Goal: Find specific page/section: Find specific page/section

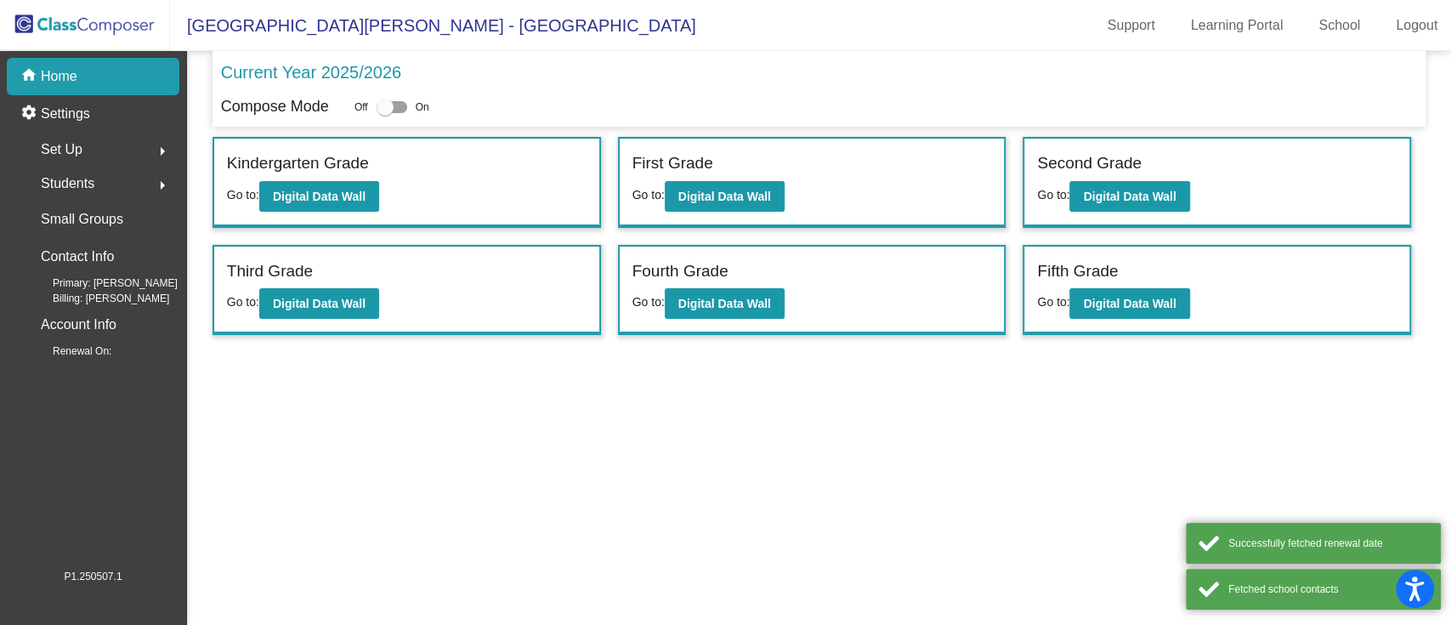
click at [925, 367] on mat-sidenav-content "Current Year 2025/2026 Compose Mode Off On Incoming (New students moving into l…" at bounding box center [819, 338] width 1264 height 574
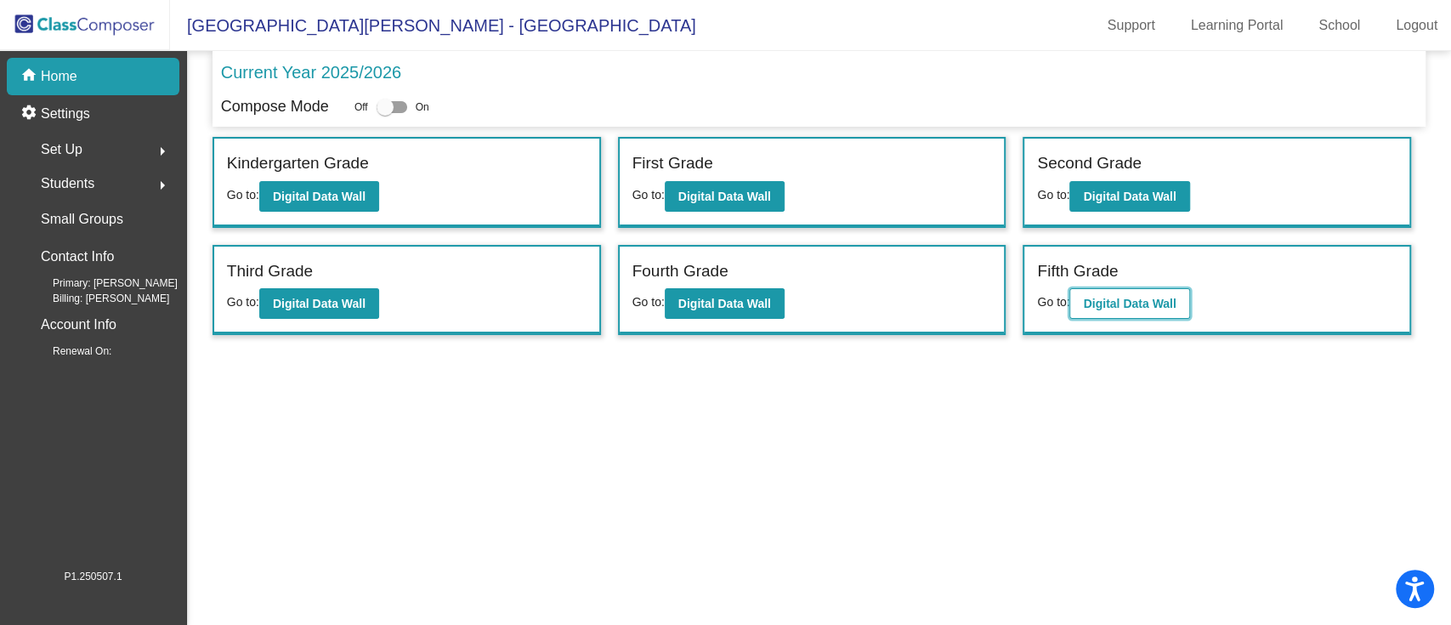
click at [1130, 304] on b "Digital Data Wall" at bounding box center [1129, 304] width 93 height 14
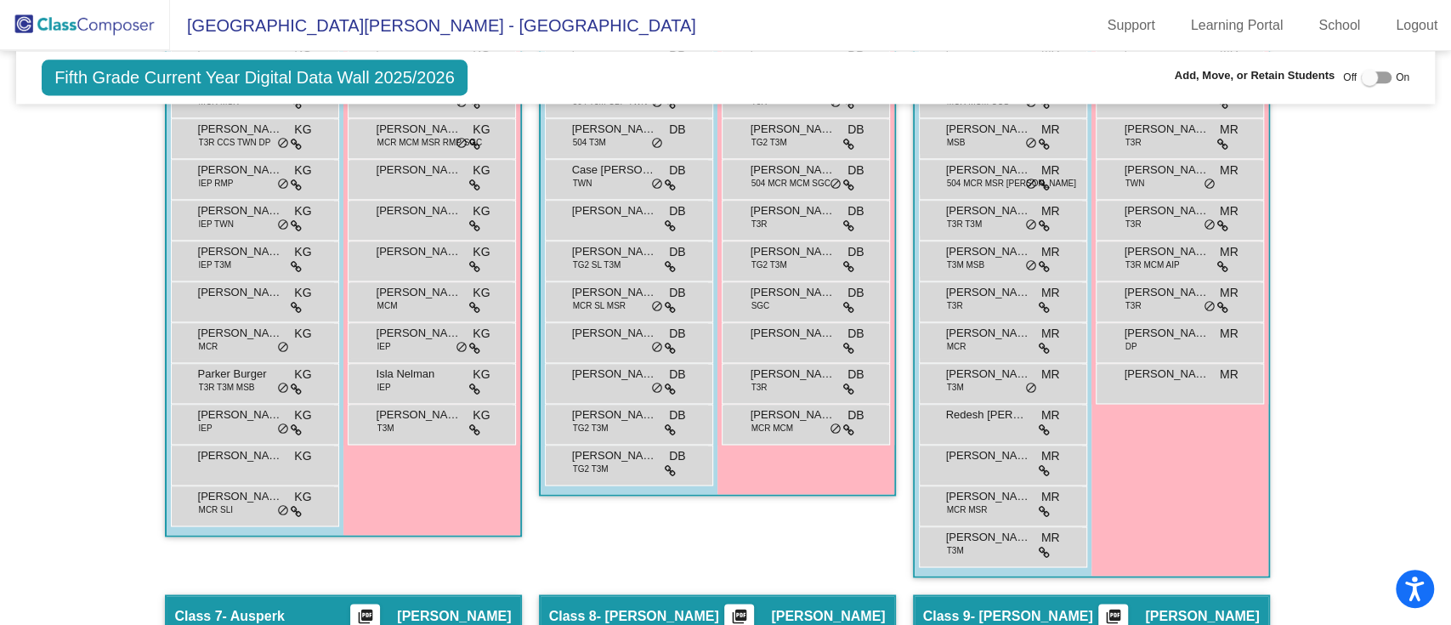
scroll to position [1481, 0]
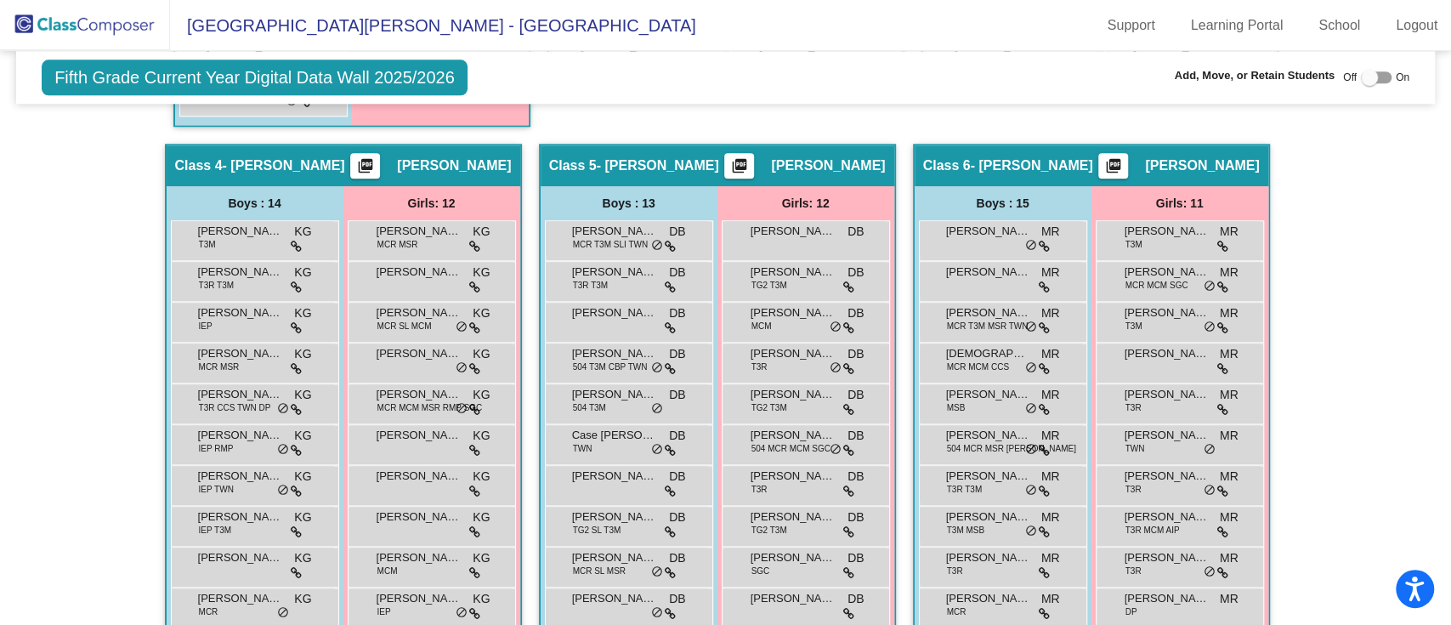
scroll to position [1367, 0]
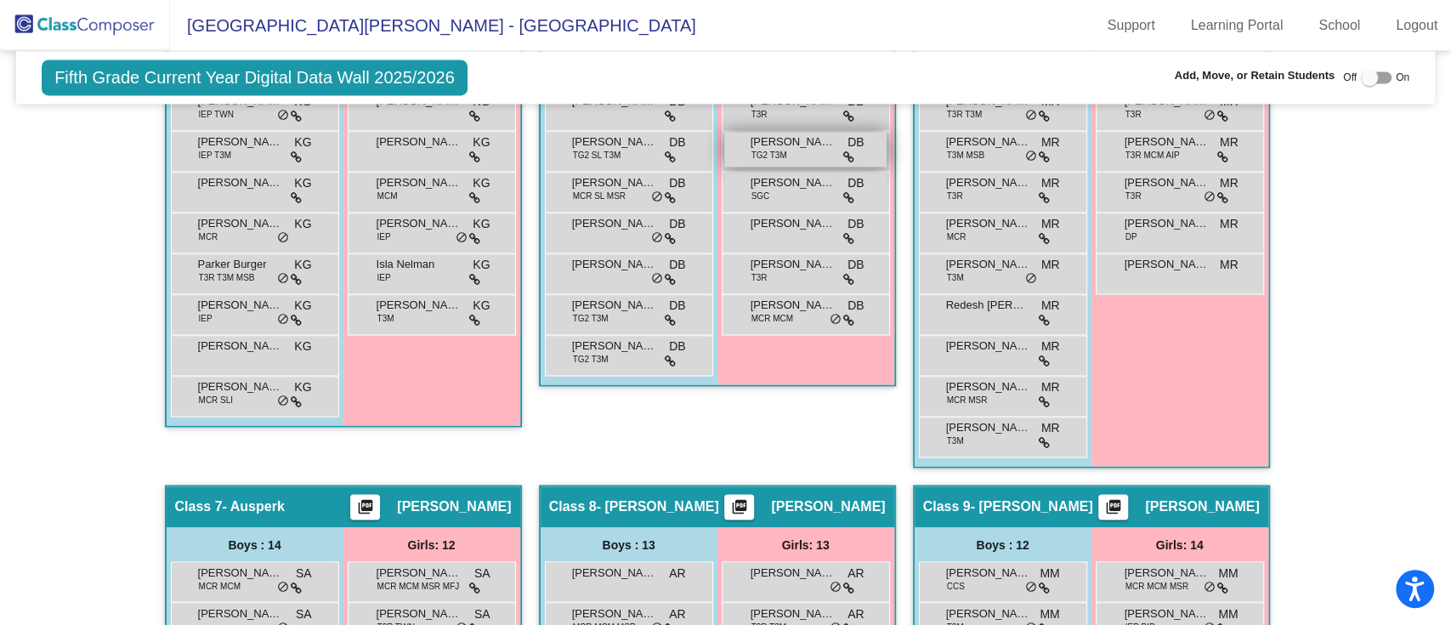
scroll to position [1934, 0]
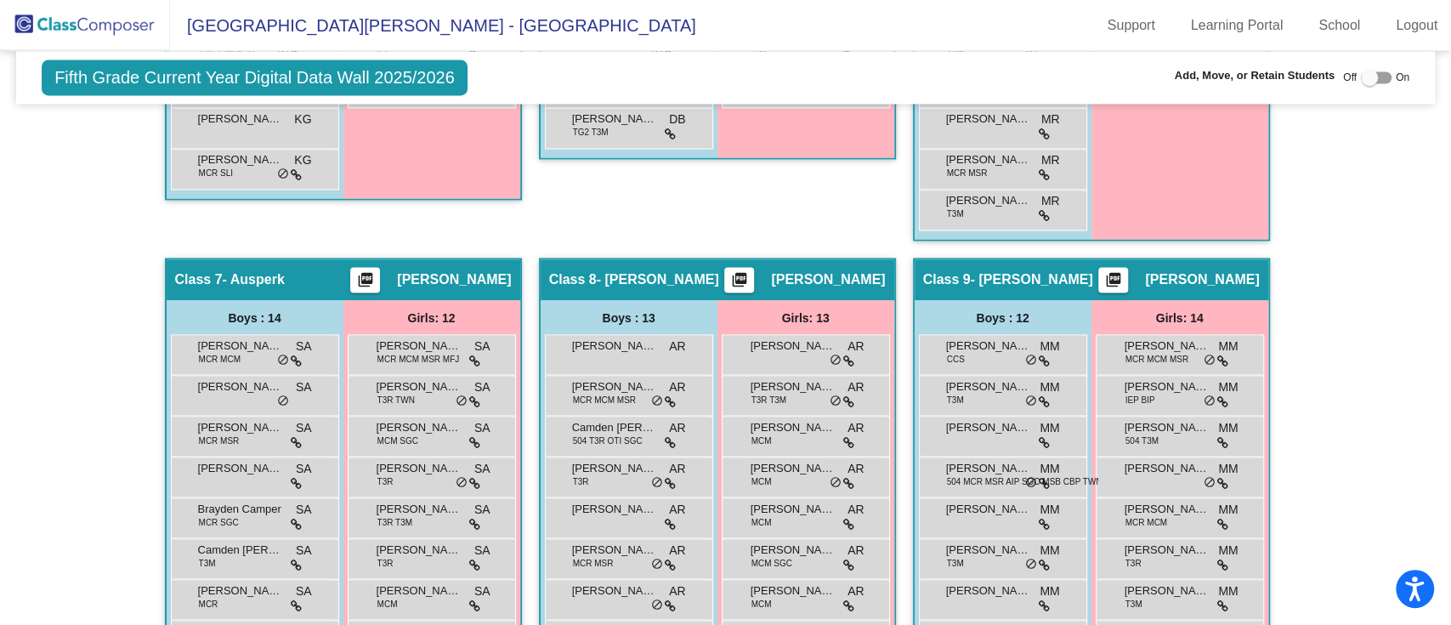
click at [145, 411] on div "Hallway - Hallway Class picture_as_pdf Add Student First Name Last Name Student…" at bounding box center [725, 594] width 1393 height 3455
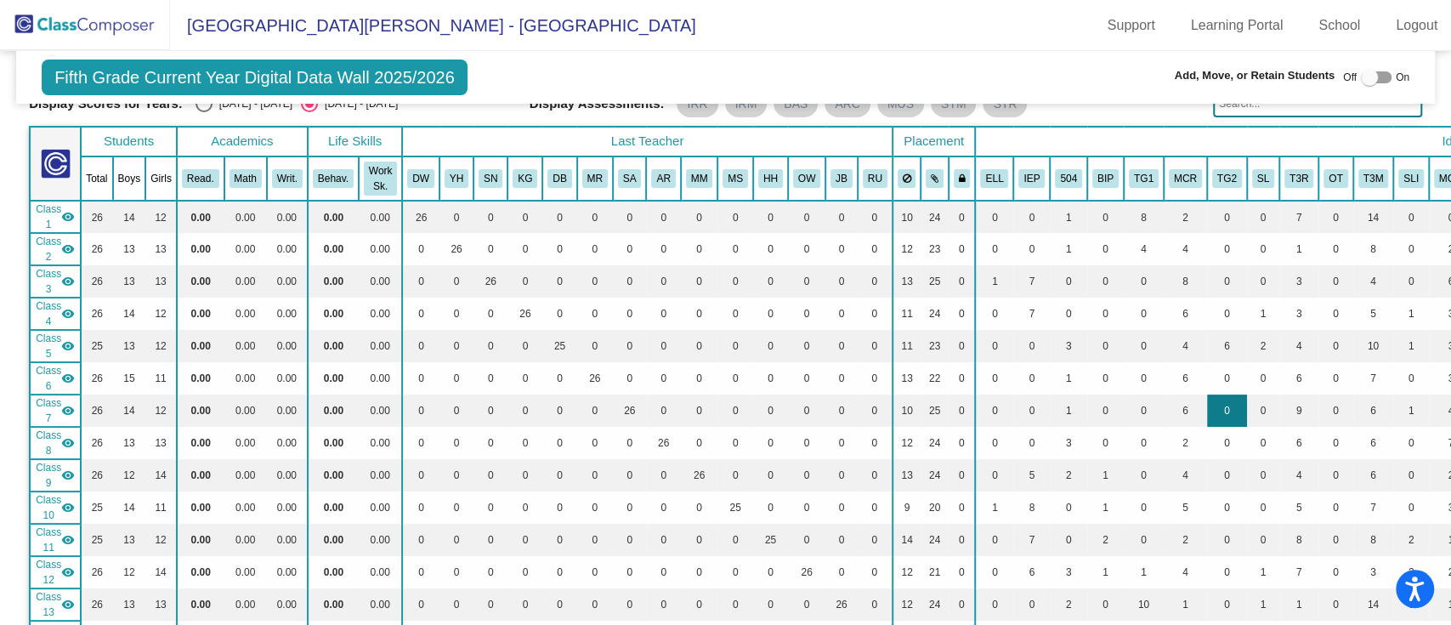
scroll to position [0, 0]
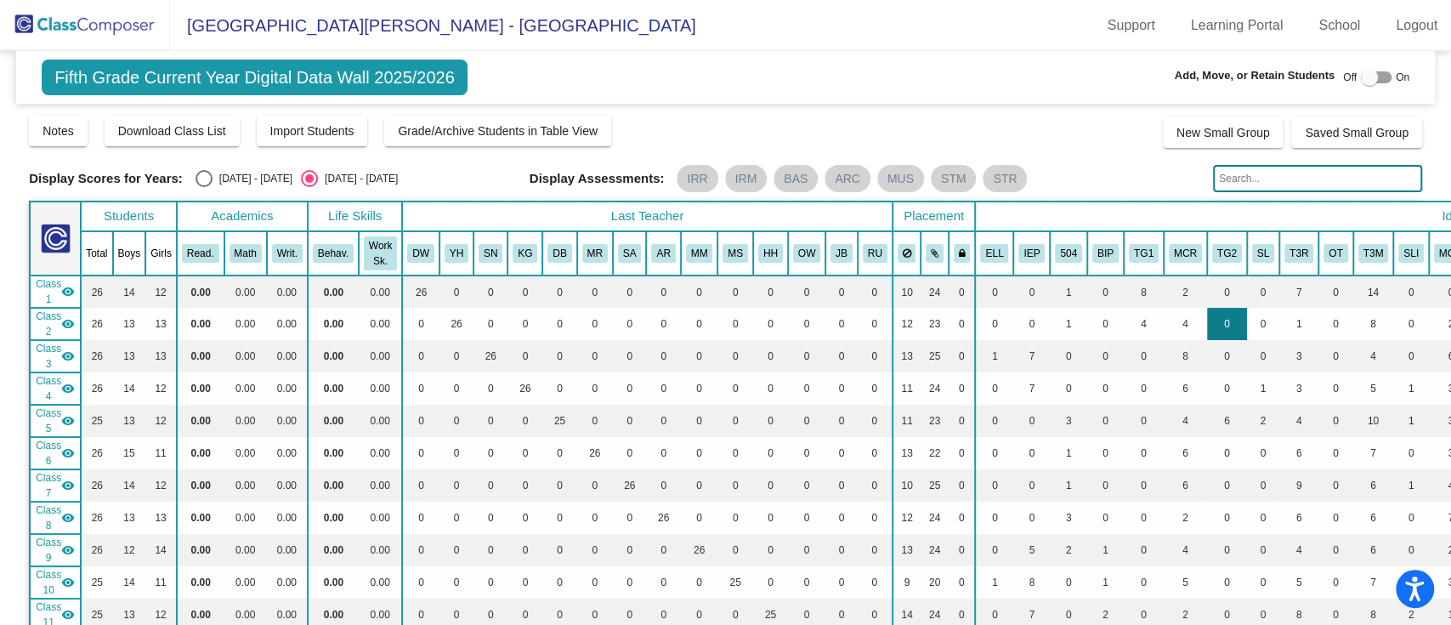
drag, startPoint x: 1095, startPoint y: 189, endPoint x: 1217, endPoint y: 330, distance: 186.2
click at [1217, 330] on div "Display Scores for Years: [DATE] - [DATE] [DATE] - [DATE] Grade/Archive Student…" at bounding box center [725, 453] width 1393 height 679
click at [1174, 201] on table "Students Academics Life Skills Last Teacher Placement Identified Total Boys Gir…" at bounding box center [994, 477] width 1931 height 553
click at [1070, 119] on div "Notes Download Class List Import Students Grade/Archive Students in Table View …" at bounding box center [725, 131] width 1393 height 34
click at [417, 178] on div "Display Scores for Years: [DATE] - [DATE] [DATE] - [DATE]" at bounding box center [273, 178] width 488 height 17
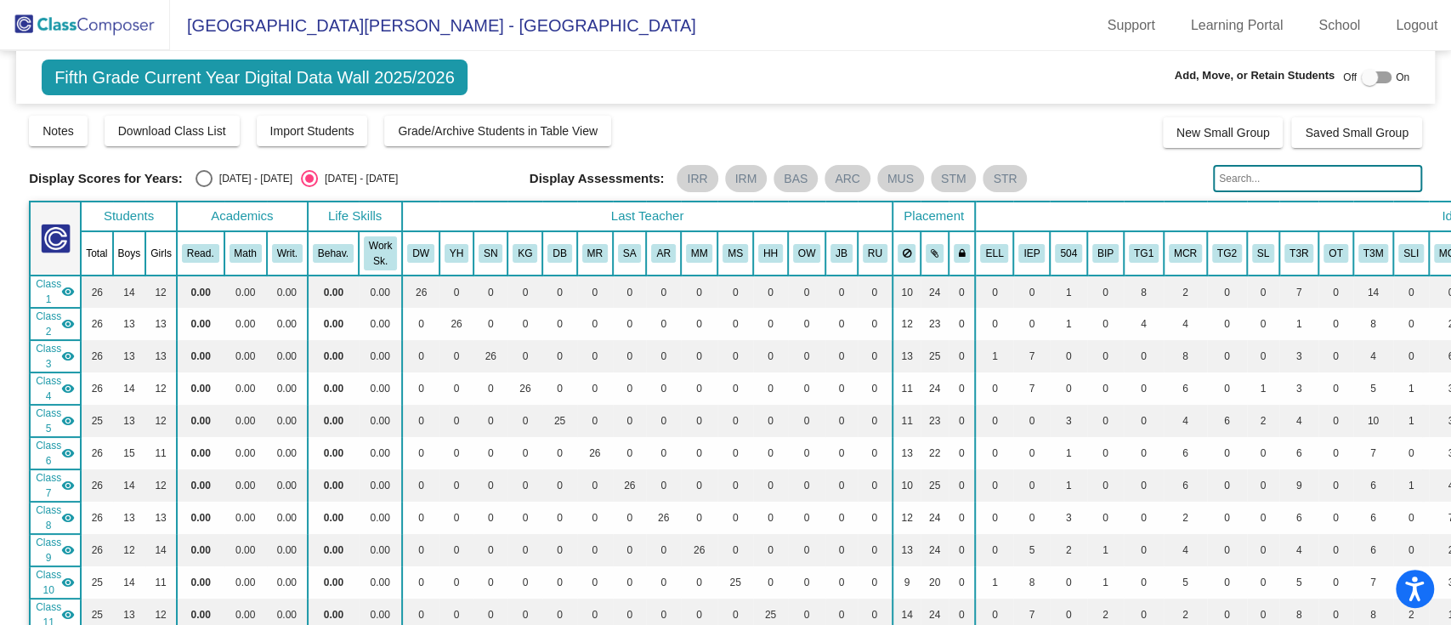
click at [30, 179] on span "Display Scores for Years:" at bounding box center [106, 178] width 154 height 15
click at [122, 28] on img at bounding box center [85, 25] width 170 height 50
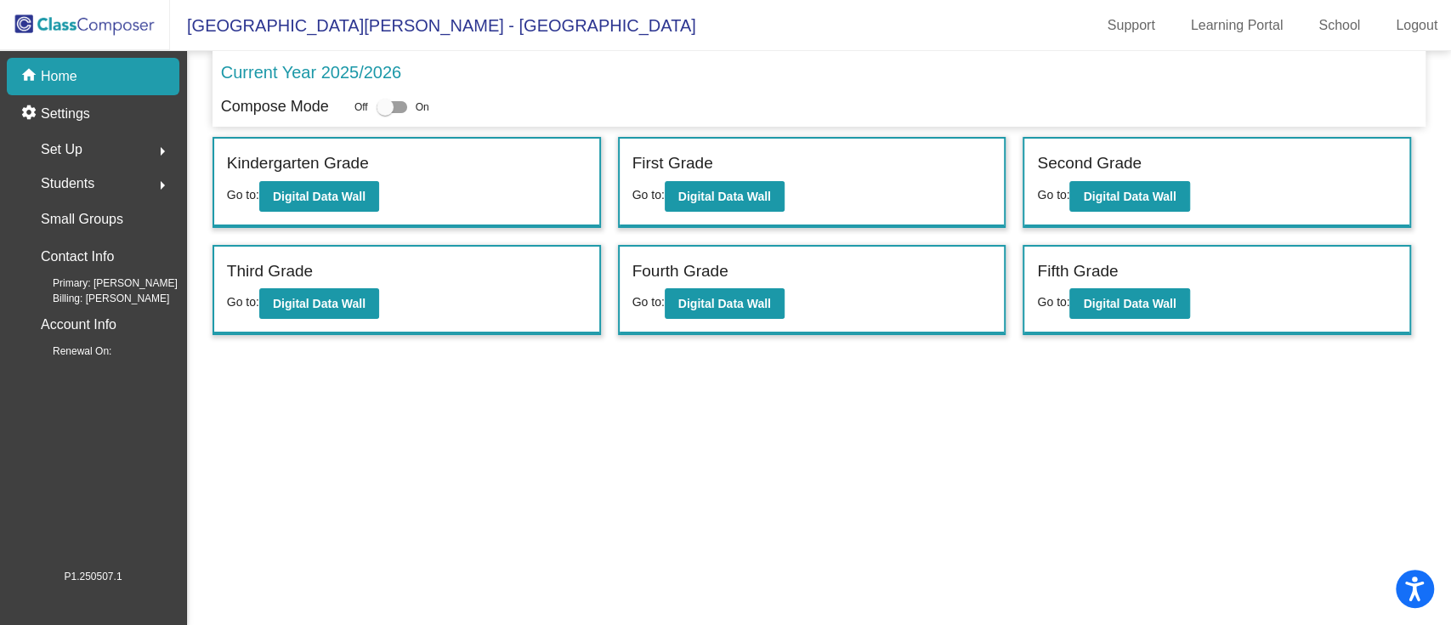
click at [789, 518] on mat-sidenav-content "Current Year 2025/2026 Compose Mode Off On Incoming (New students moving into l…" at bounding box center [819, 338] width 1264 height 574
click at [562, 510] on mat-sidenav-content "Current Year 2025/2026 Compose Mode Off On Incoming (New students moving into l…" at bounding box center [819, 338] width 1264 height 574
click at [562, 360] on mat-sidenav-content "Current Year 2025/2026 Compose Mode Off On Incoming (New students moving into l…" at bounding box center [819, 338] width 1264 height 574
drag, startPoint x: 1038, startPoint y: 421, endPoint x: 1047, endPoint y: 428, distance: 12.1
click at [1047, 428] on mat-sidenav-content "Current Year 2025/2026 Compose Mode Off On Incoming (New students moving into l…" at bounding box center [819, 338] width 1264 height 574
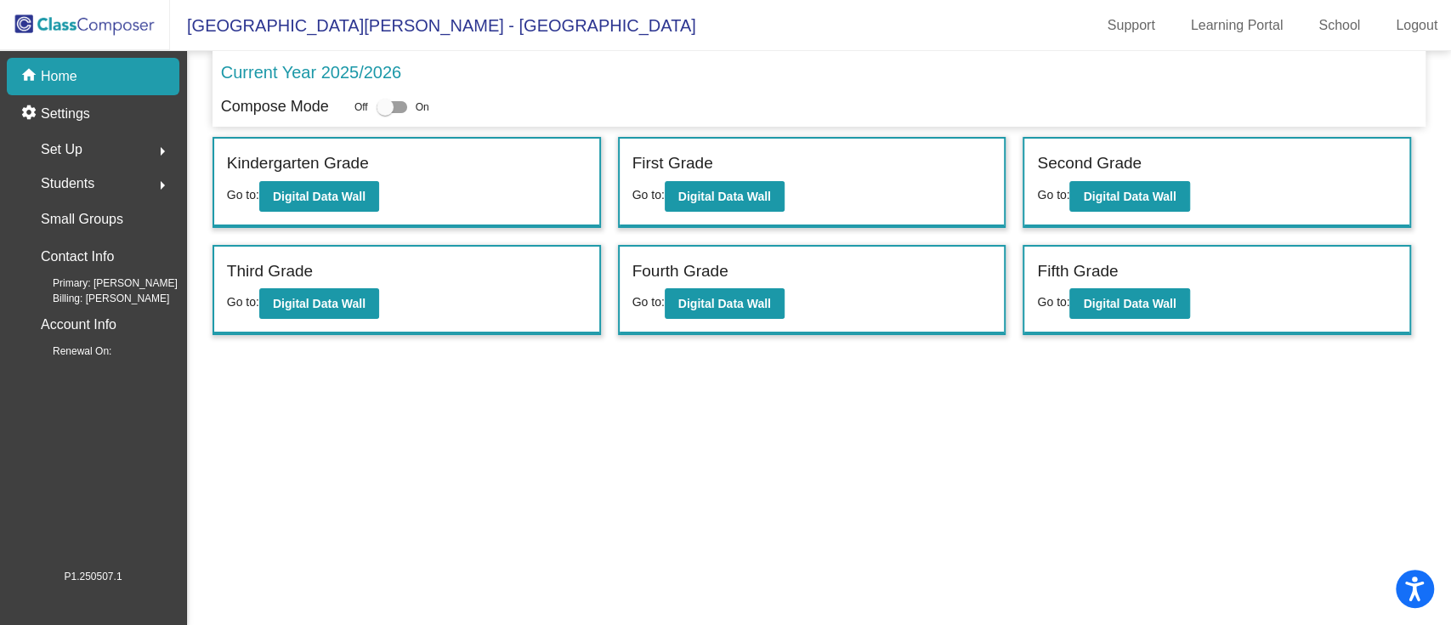
click at [537, 455] on mat-sidenav-content "Current Year 2025/2026 Compose Mode Off On Incoming (New students moving into l…" at bounding box center [819, 338] width 1264 height 574
click at [567, 466] on mat-sidenav-content "Current Year 2025/2026 Compose Mode Off On Incoming (New students moving into l…" at bounding box center [819, 338] width 1264 height 574
click at [374, 461] on mat-sidenav-content "Current Year 2025/2026 Compose Mode Off On Incoming (New students moving into l…" at bounding box center [819, 338] width 1264 height 574
click at [1124, 297] on b "Digital Data Wall" at bounding box center [1129, 304] width 93 height 14
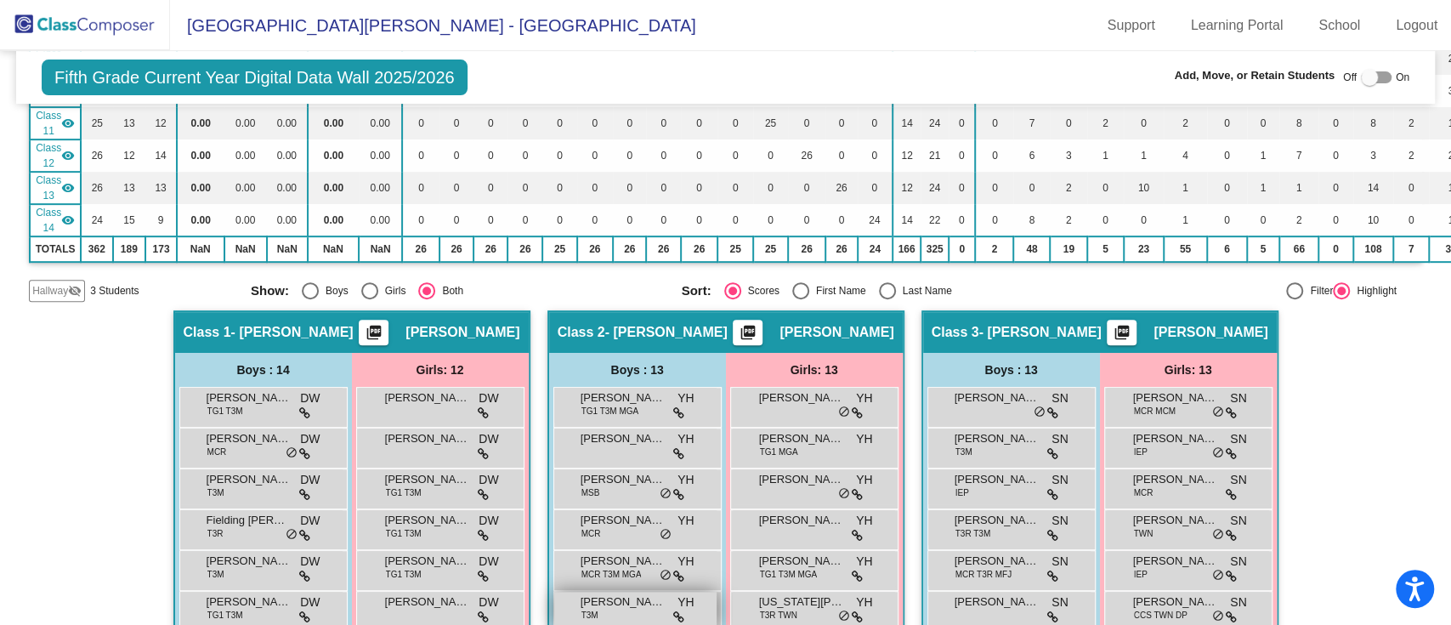
scroll to position [453, 0]
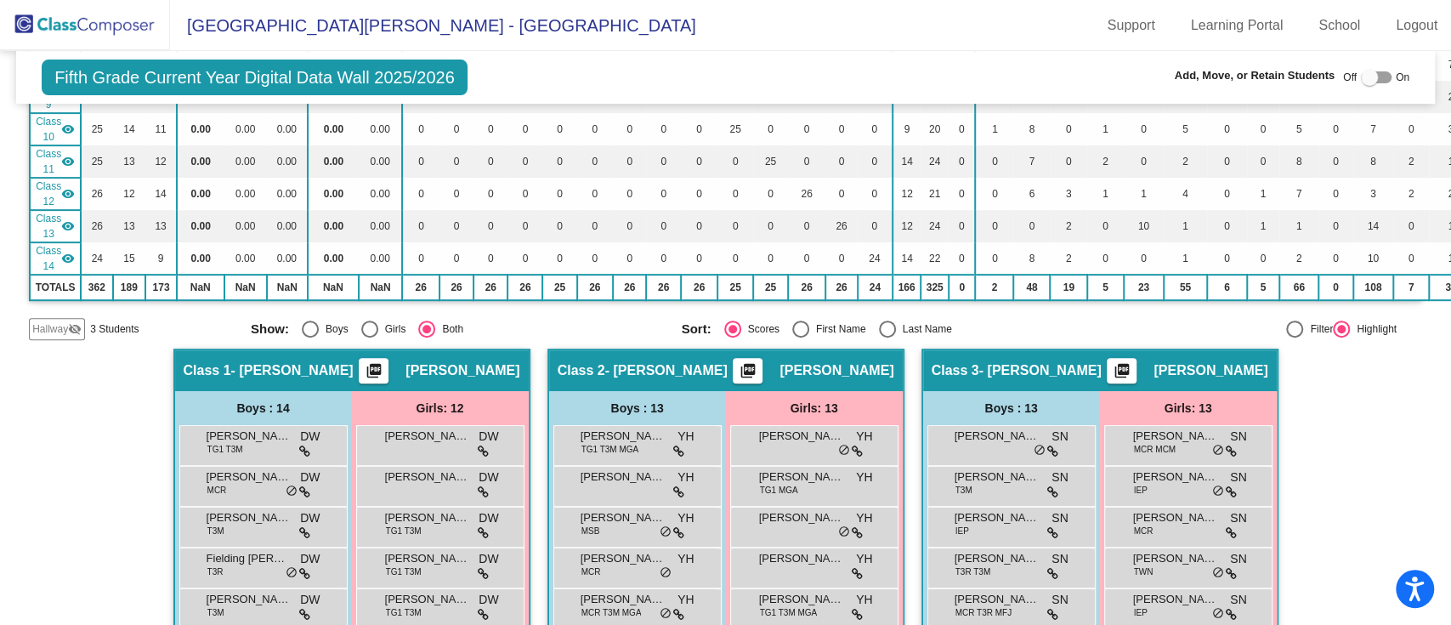
click at [58, 321] on span "Hallway" at bounding box center [50, 328] width 36 height 15
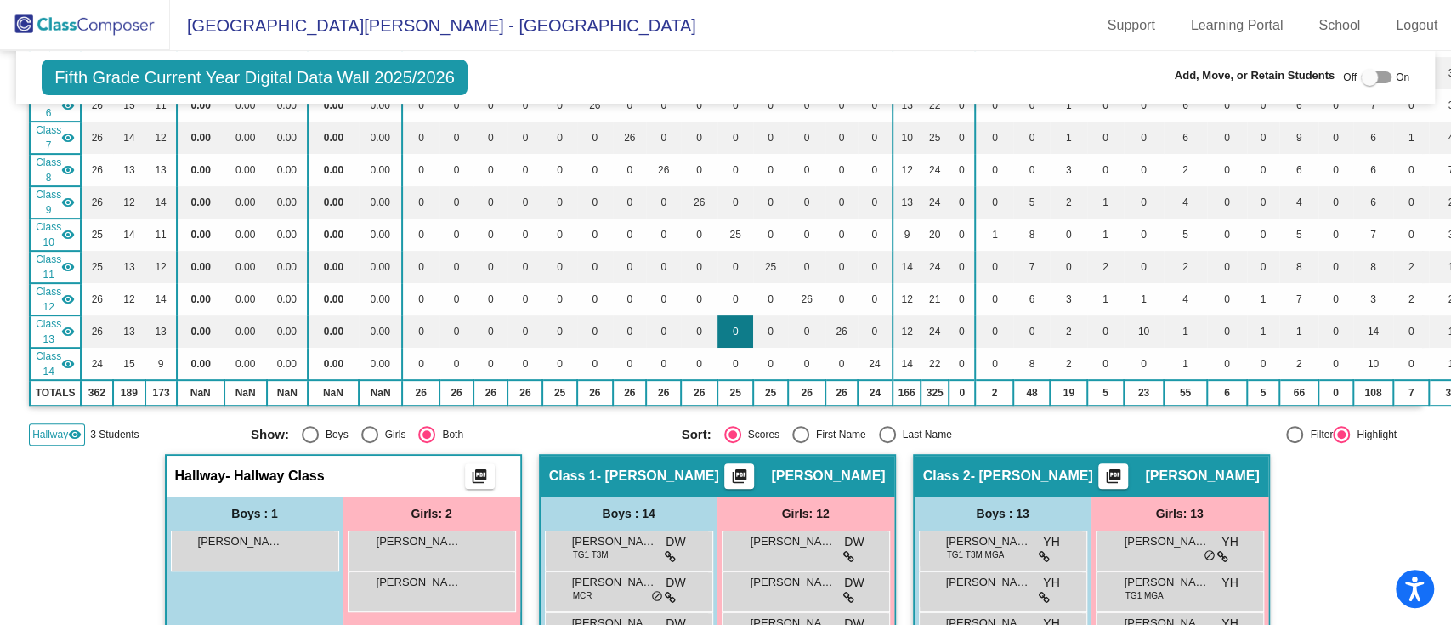
scroll to position [340, 0]
